Goal: Use online tool/utility: Utilize a website feature to perform a specific function

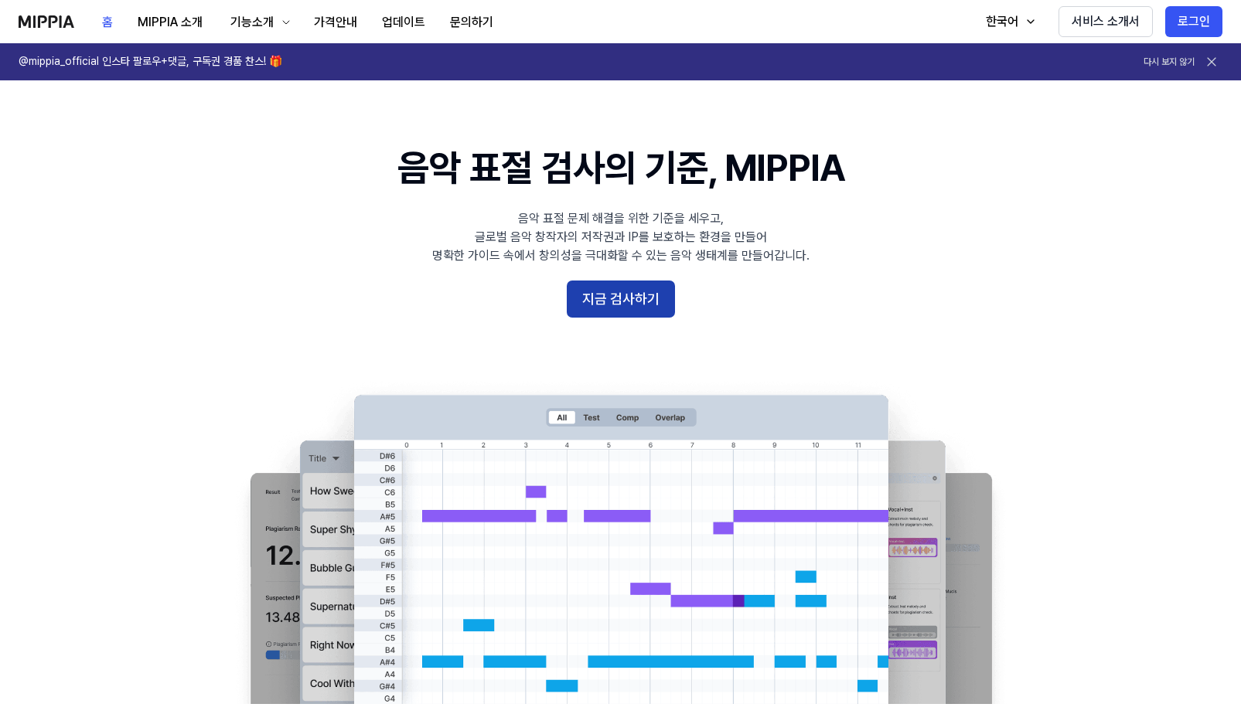
click at [656, 293] on button "지금 검사하기" at bounding box center [621, 299] width 108 height 37
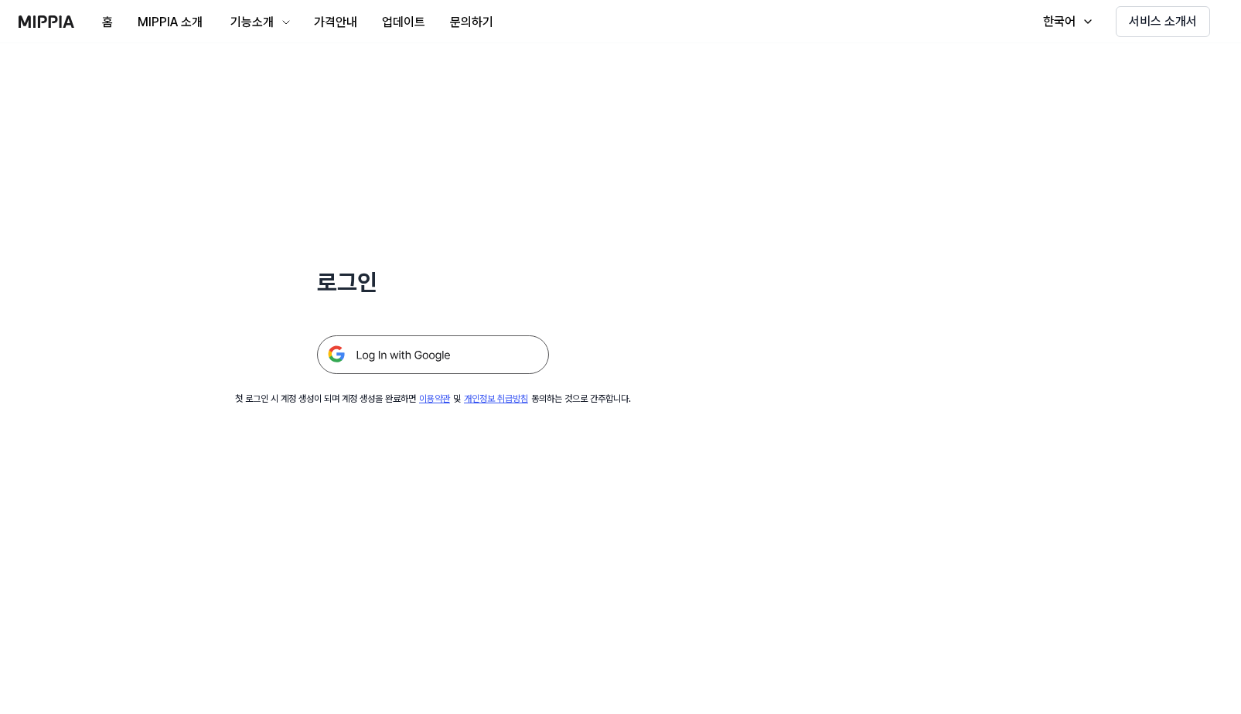
click at [454, 349] on img at bounding box center [433, 355] width 232 height 39
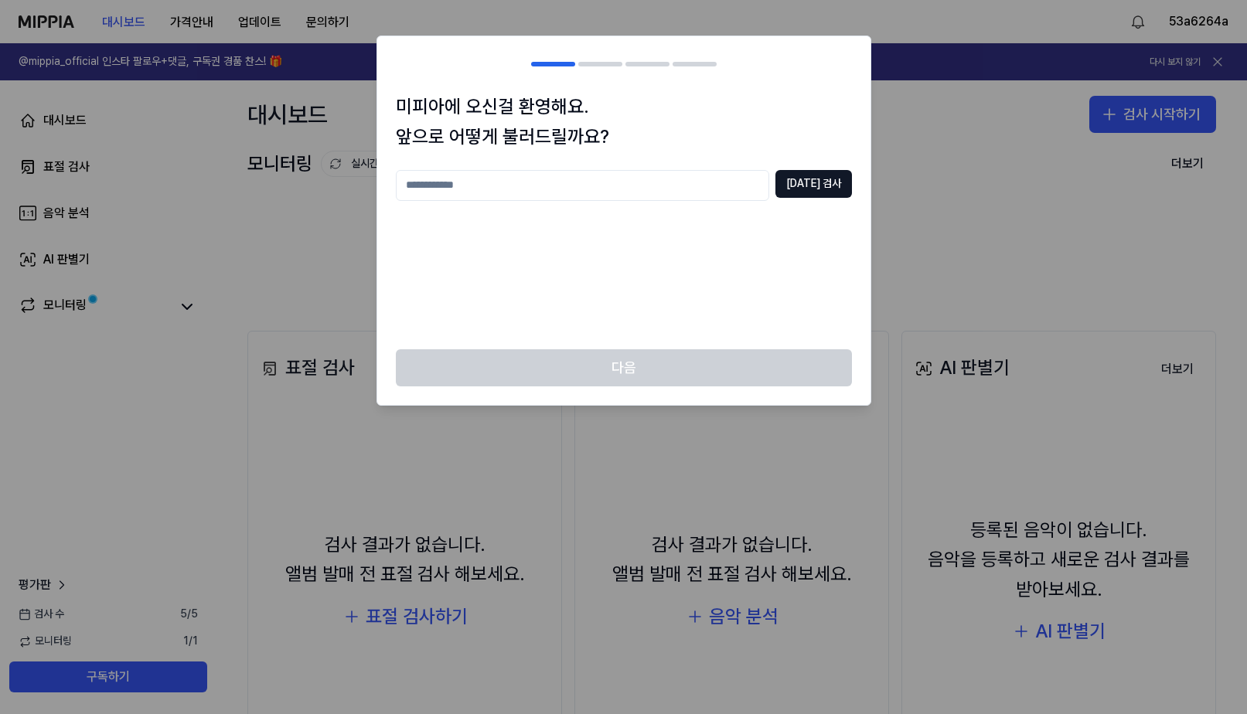
click at [564, 190] on input "text" at bounding box center [582, 185] width 373 height 31
type input "*"
type input "******"
click at [808, 183] on button "[DATE] 검사" at bounding box center [813, 184] width 77 height 28
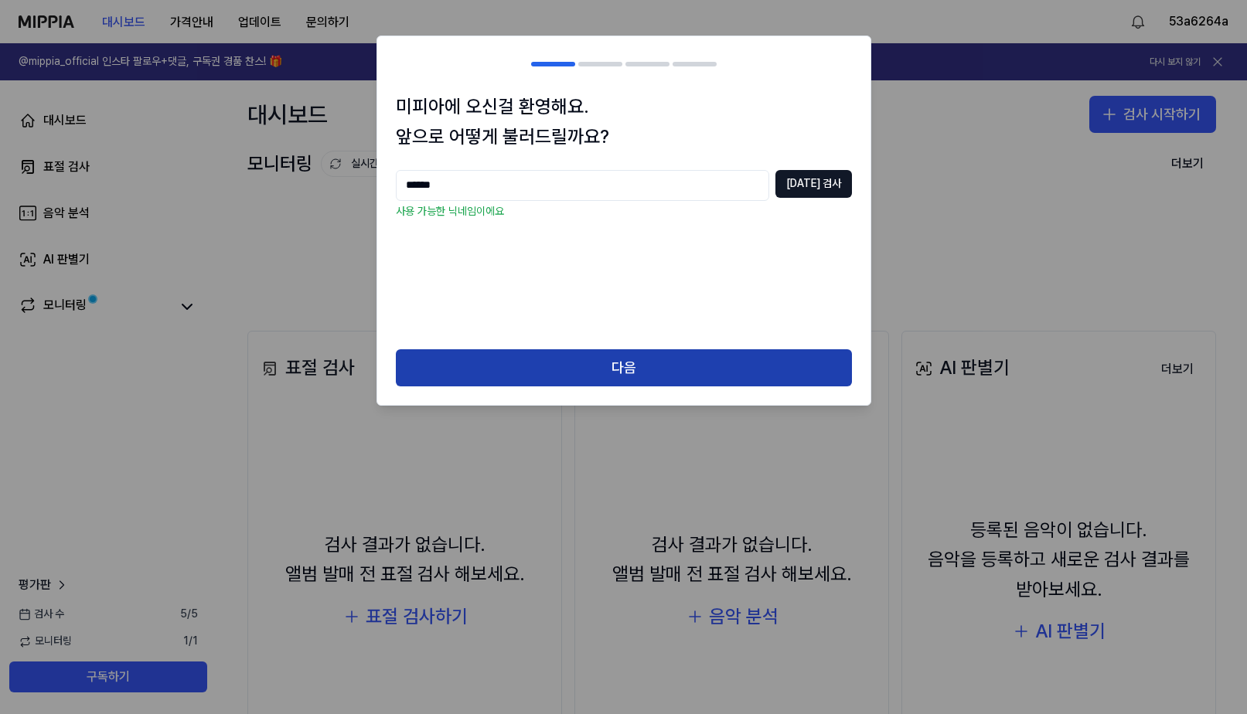
click at [639, 370] on button "다음" at bounding box center [624, 367] width 456 height 37
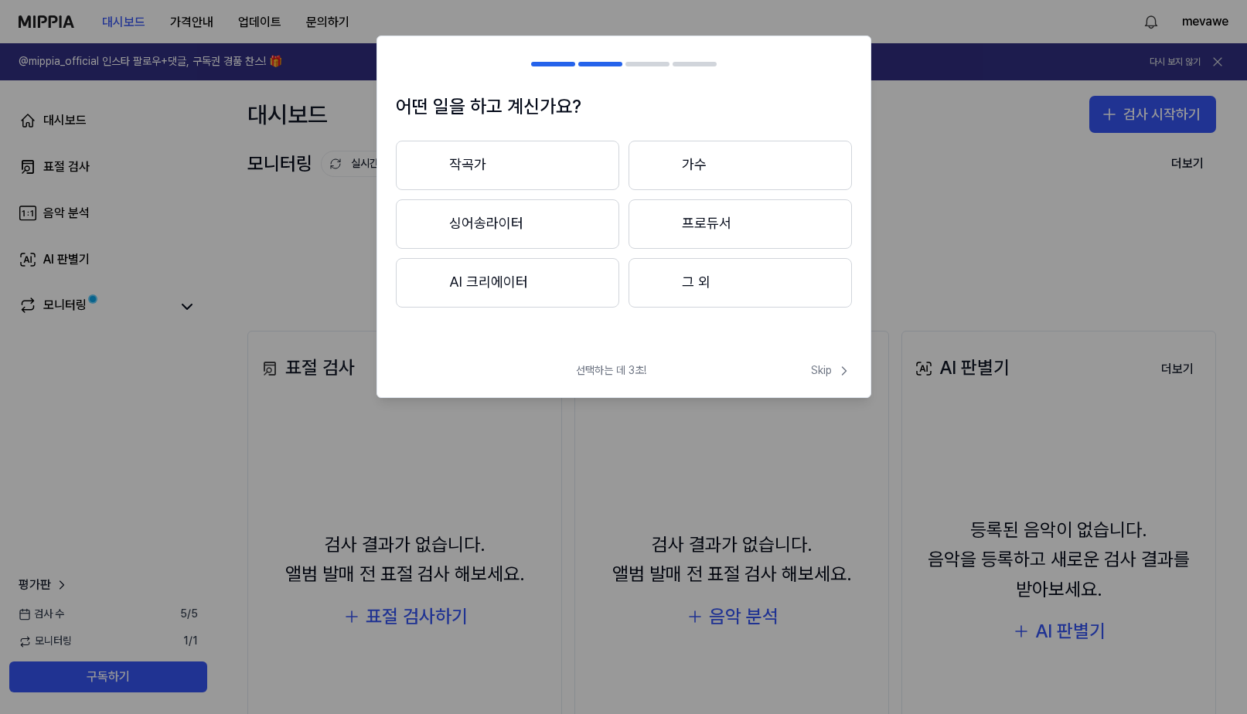
click at [680, 278] on button "그 외" at bounding box center [740, 282] width 223 height 49
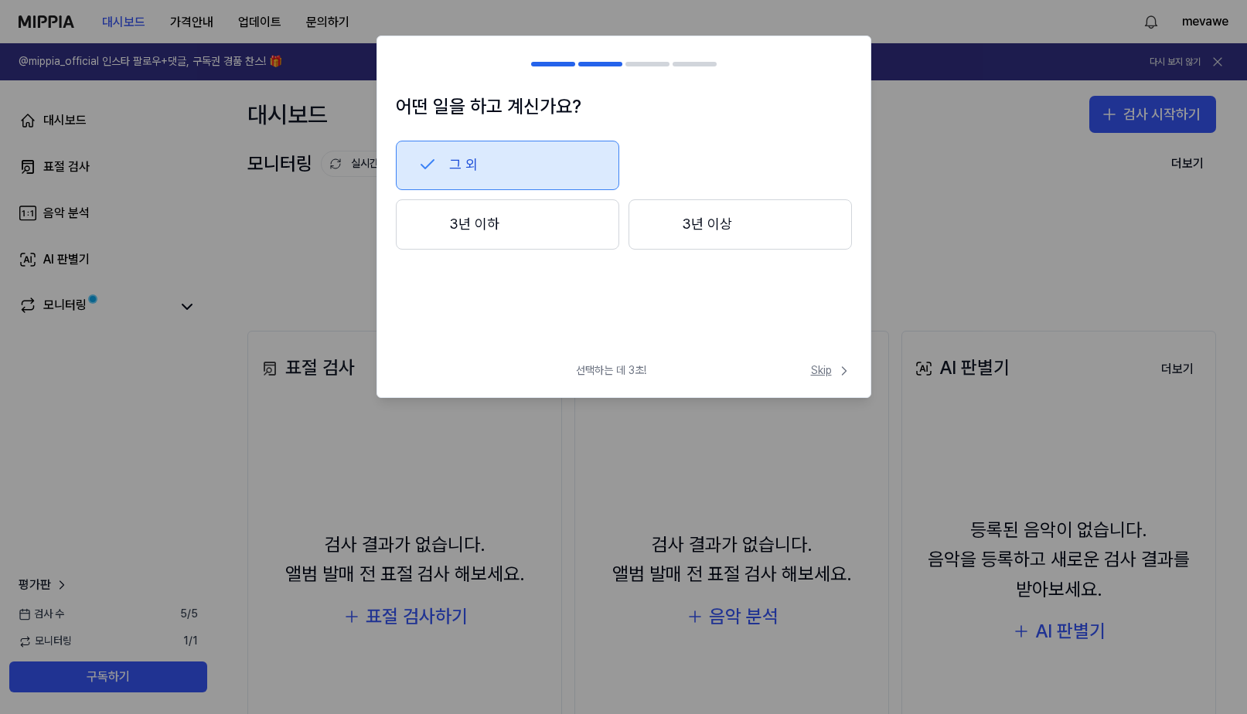
click at [819, 367] on span "Skip" at bounding box center [831, 370] width 41 height 15
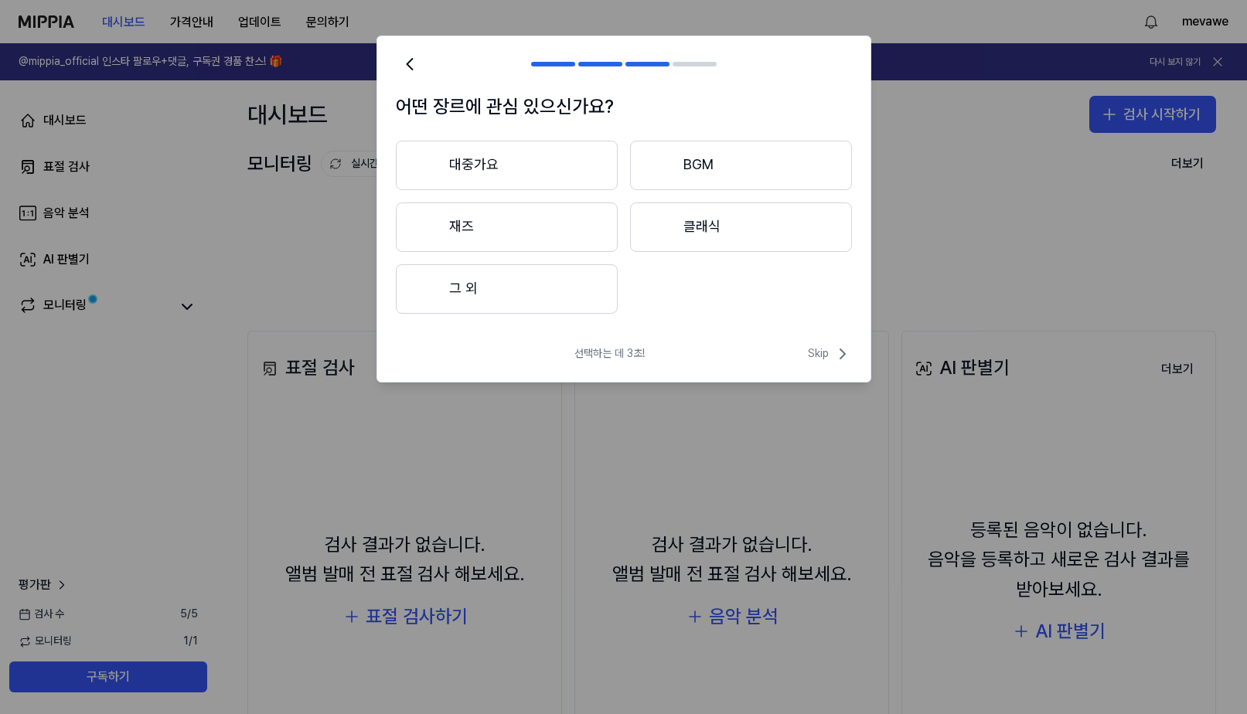
click at [520, 176] on button "대중가요" at bounding box center [507, 165] width 222 height 49
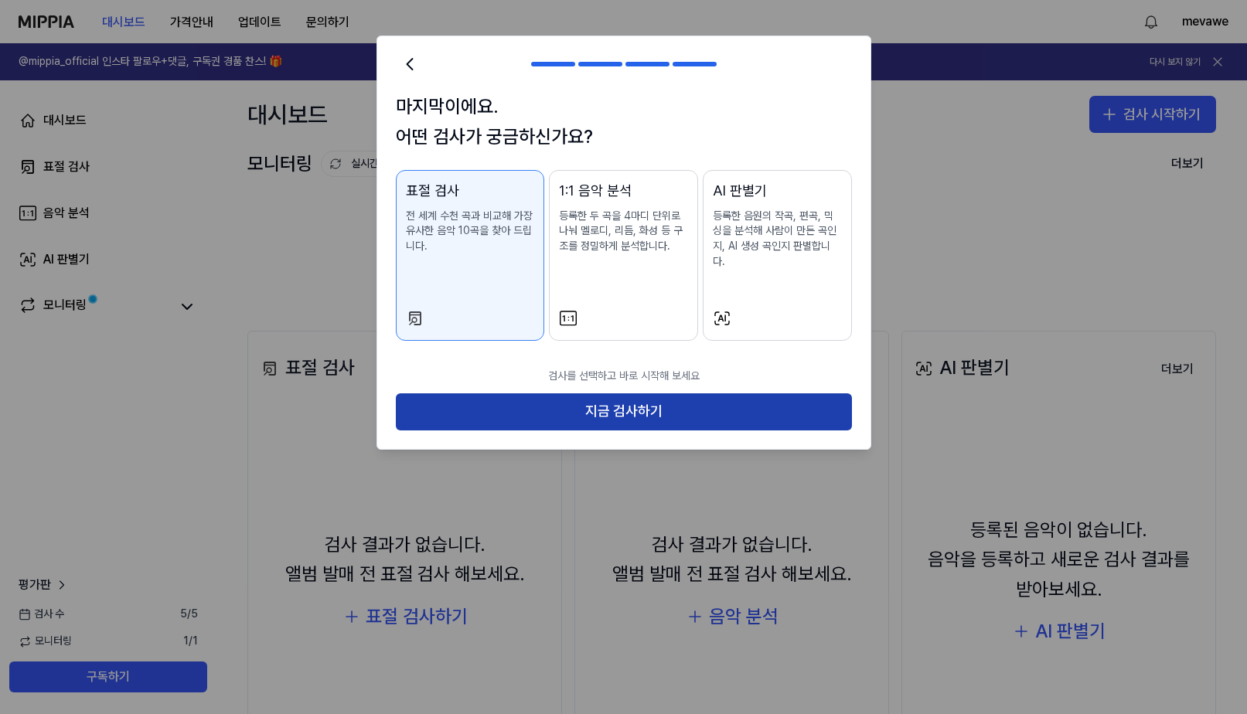
click at [615, 394] on button "지금 검사하기" at bounding box center [624, 412] width 456 height 37
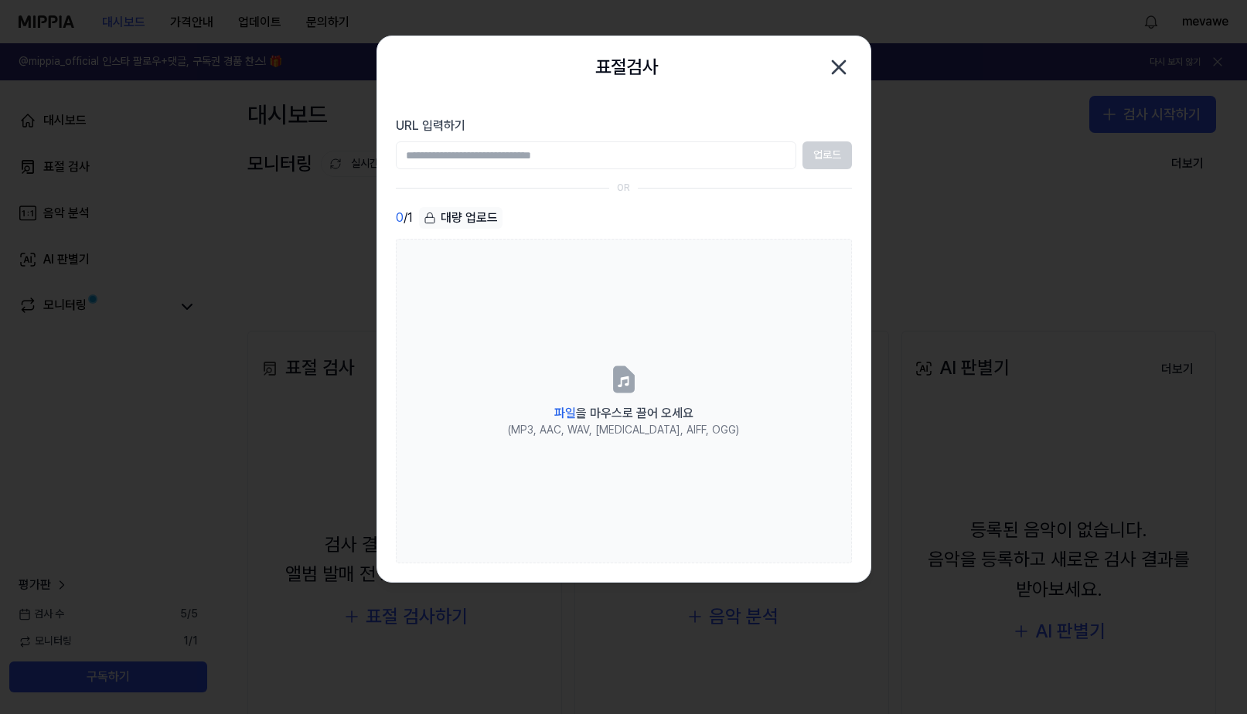
click at [815, 155] on div "업로드" at bounding box center [624, 155] width 456 height 28
drag, startPoint x: 682, startPoint y: 56, endPoint x: 762, endPoint y: 84, distance: 84.4
click at [762, 84] on div "표절검사 닫기" at bounding box center [623, 67] width 493 height 62
click at [837, 66] on icon "button" at bounding box center [839, 67] width 12 height 12
